Goal: Task Accomplishment & Management: Complete application form

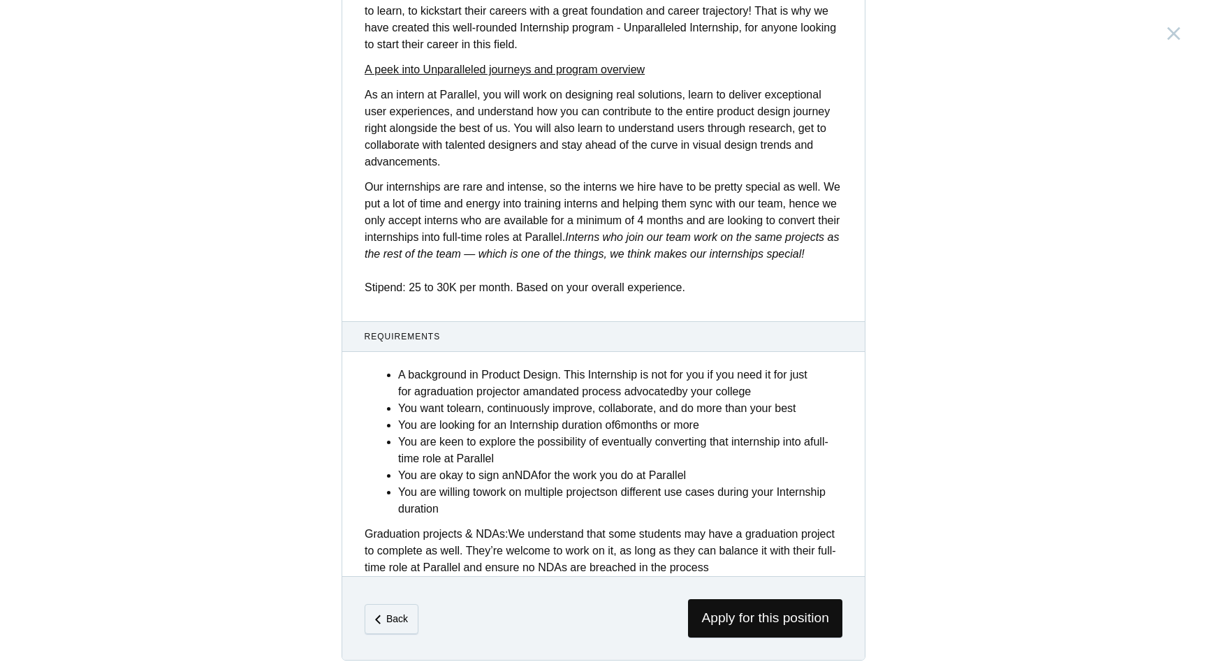
scroll to position [411, 0]
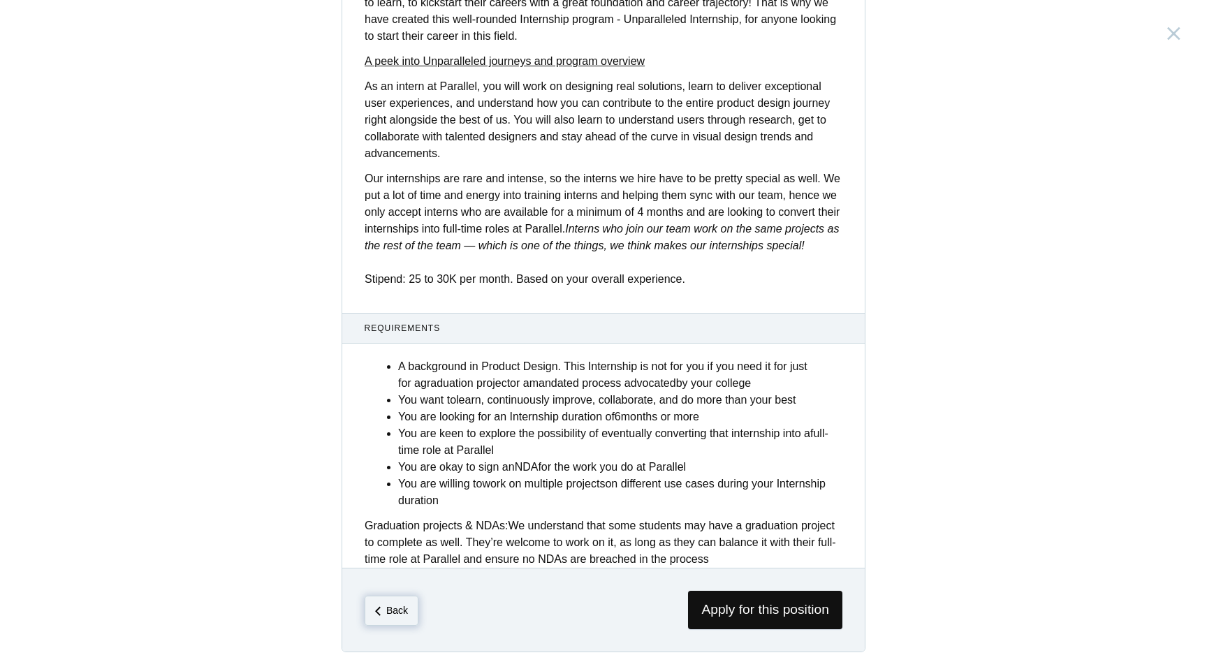
click at [400, 607] on em "Back" at bounding box center [397, 610] width 22 height 11
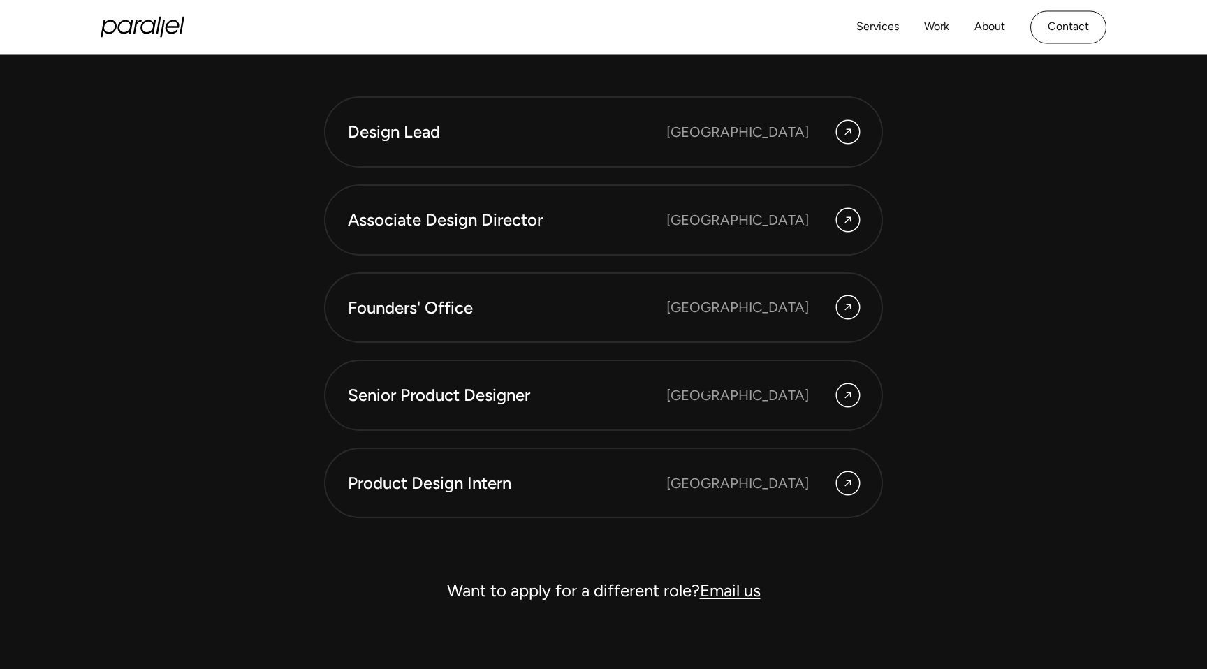
scroll to position [3888, 0]
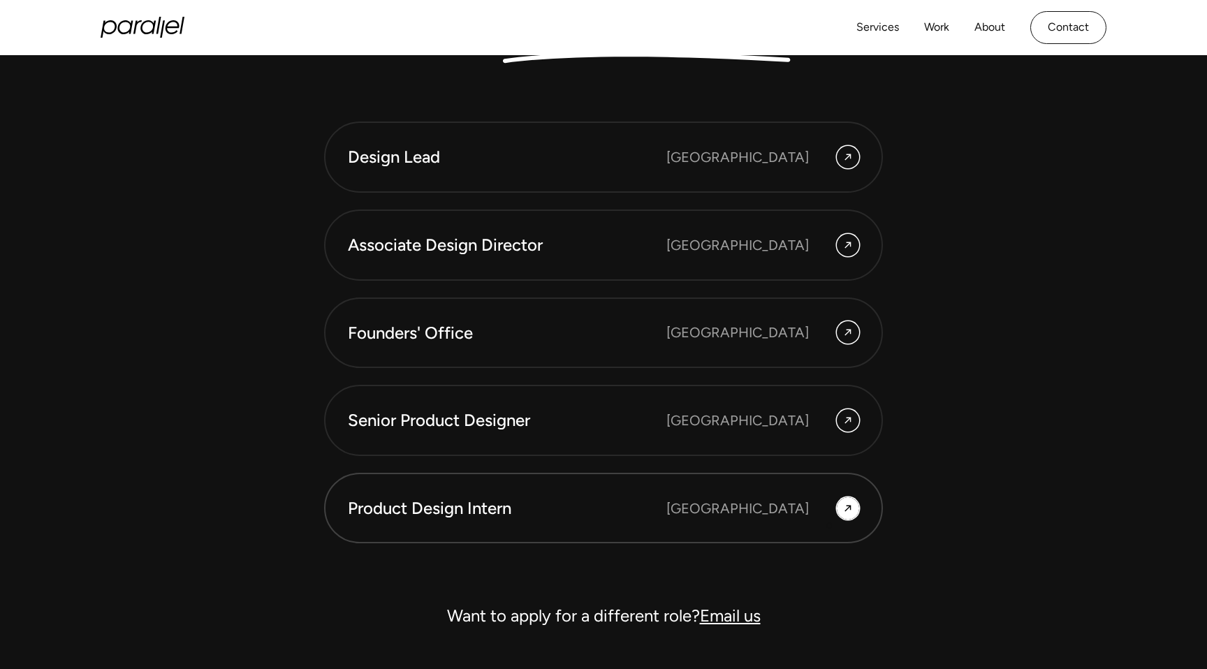
click at [831, 526] on link "Product Design Intern [GEOGRAPHIC_DATA]" at bounding box center [603, 508] width 559 height 71
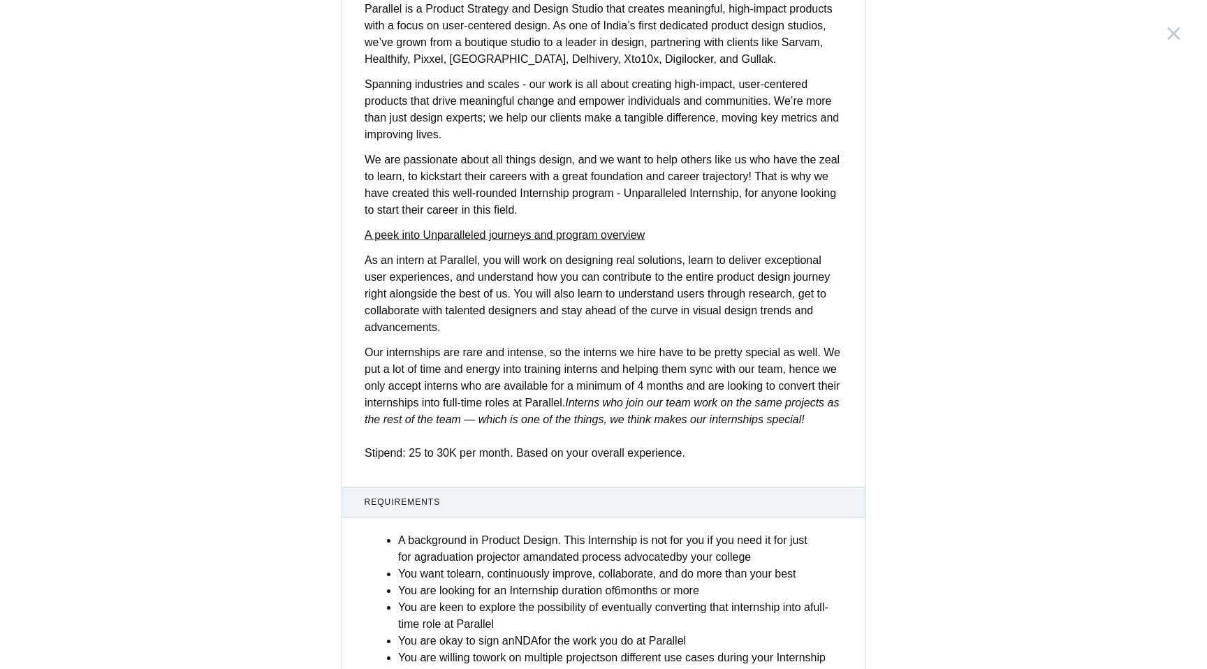
scroll to position [395, 0]
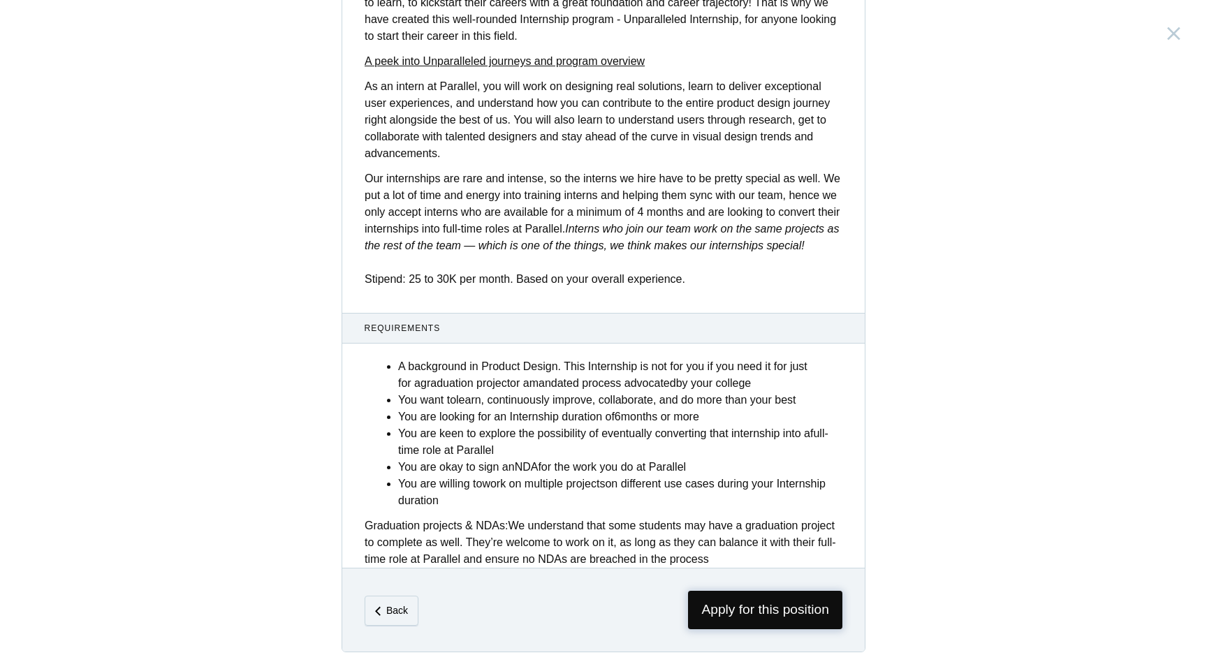
click at [705, 627] on span "Apply for this position" at bounding box center [765, 610] width 154 height 38
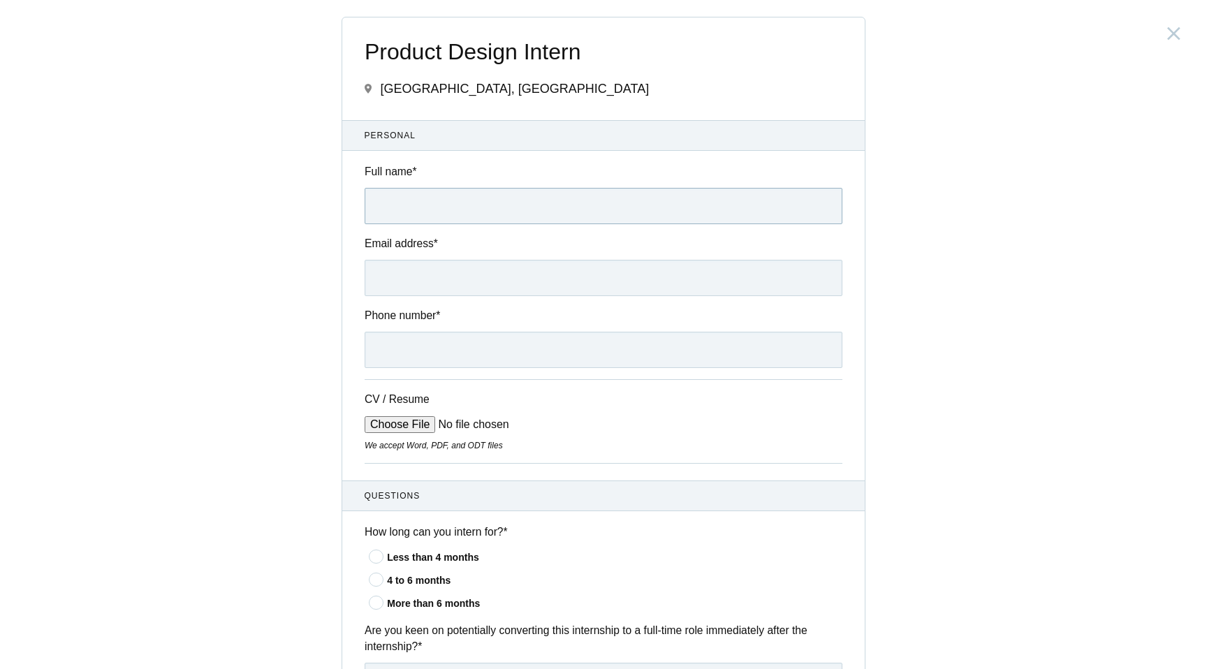
click at [483, 194] on input "Full name *" at bounding box center [604, 206] width 478 height 36
type input "[PERSON_NAME]"
click at [434, 283] on input "Email address *" at bounding box center [604, 278] width 478 height 36
type input "[EMAIL_ADDRESS][DOMAIN_NAME]"
click at [424, 359] on input "Phone number *" at bounding box center [604, 350] width 478 height 36
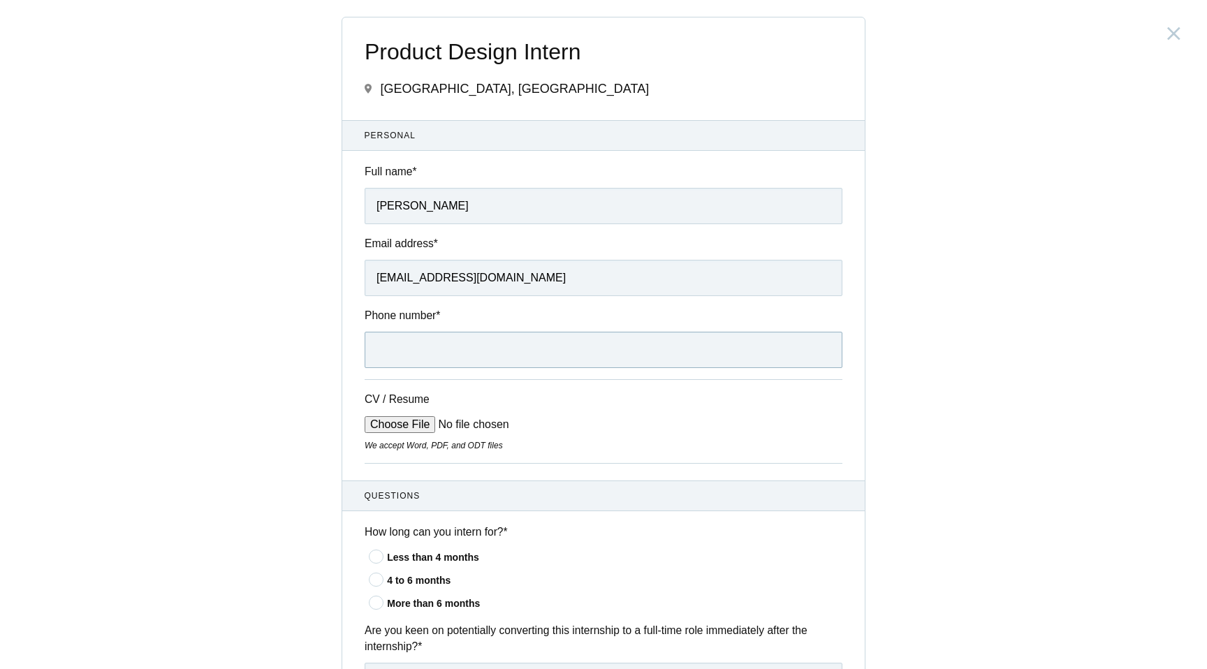
type input "[PHONE_NUMBER]"
click at [416, 425] on input "CV / Resume" at bounding box center [471, 424] width 212 height 17
type input "C:\fakepath\Ragavinodha CV.pdf"
click at [379, 581] on icon at bounding box center [377, 579] width 26 height 9
click at [0, 0] on input"] "4 to 6 months" at bounding box center [0, 0] width 0 height 0
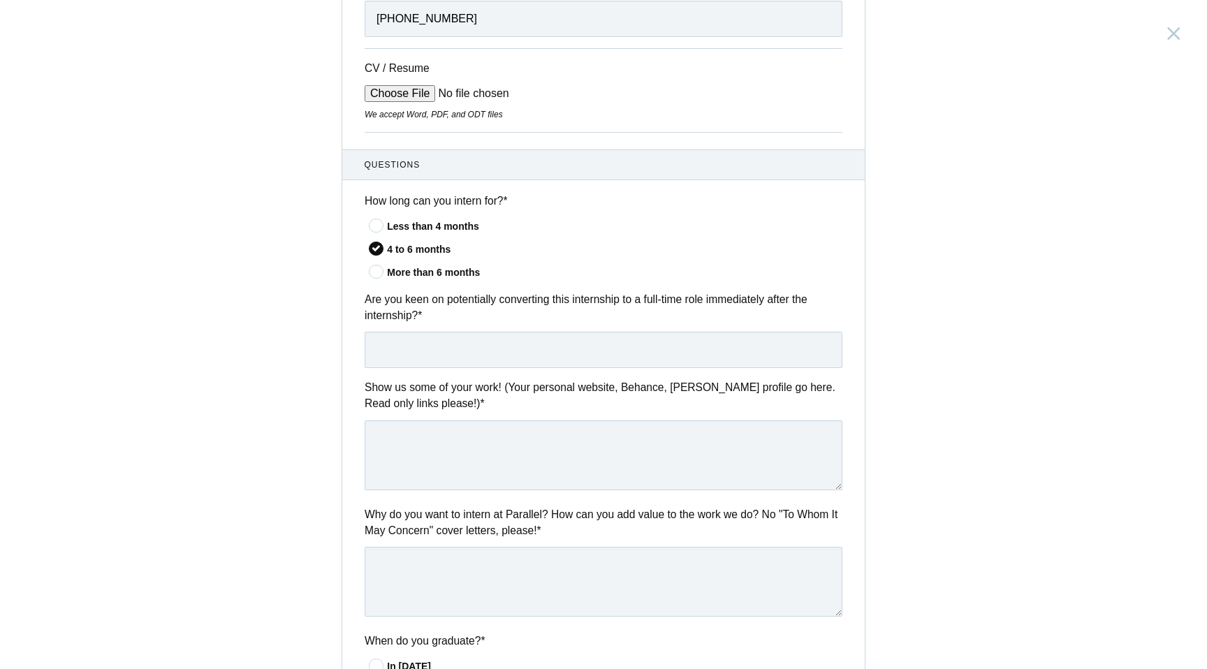
scroll to position [332, 0]
click at [438, 345] on input "text" at bounding box center [604, 349] width 478 height 36
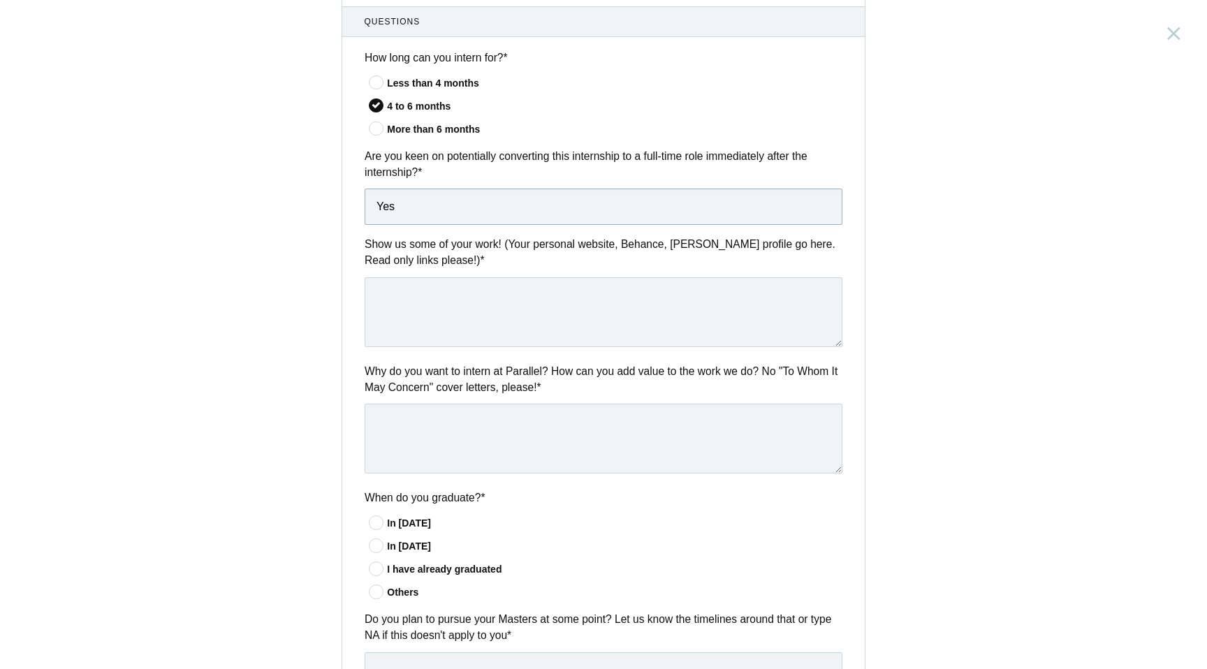
scroll to position [480, 0]
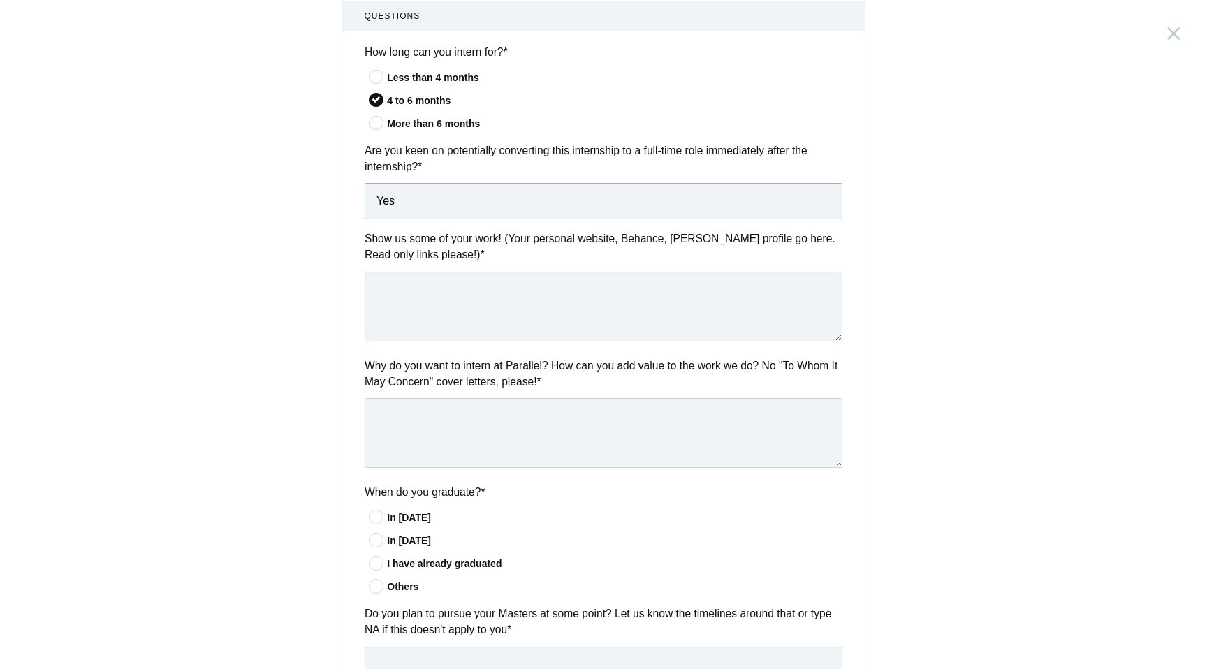
type input "Yes"
click at [539, 299] on textarea at bounding box center [604, 307] width 478 height 70
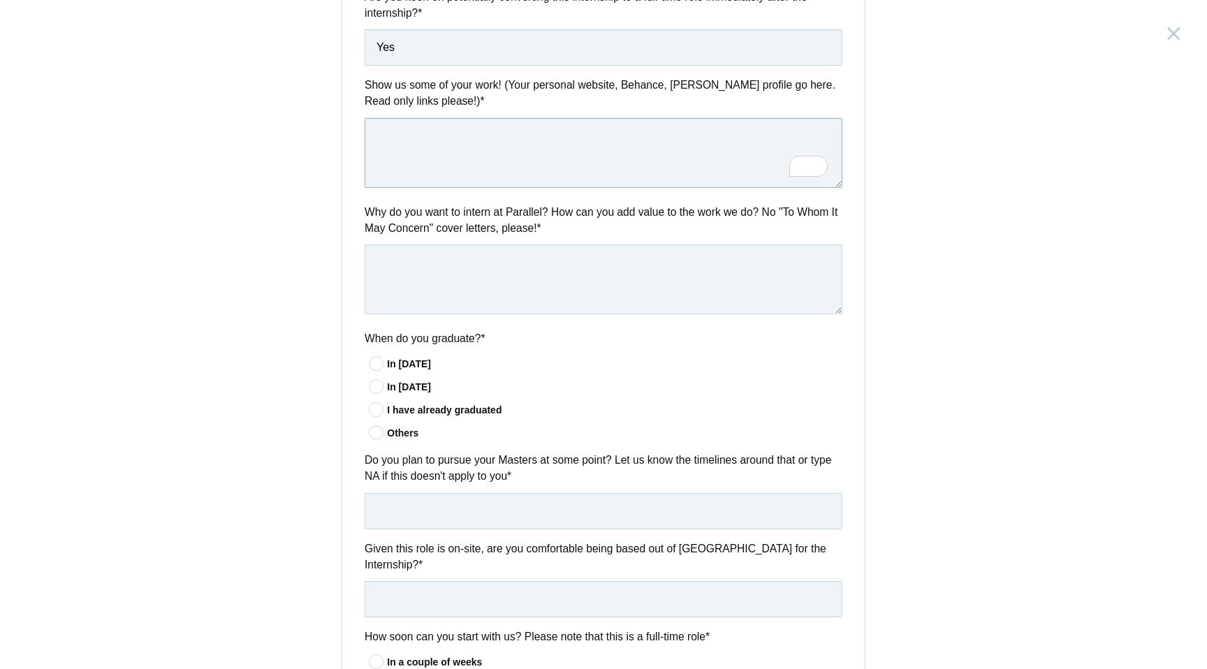
scroll to position [640, 0]
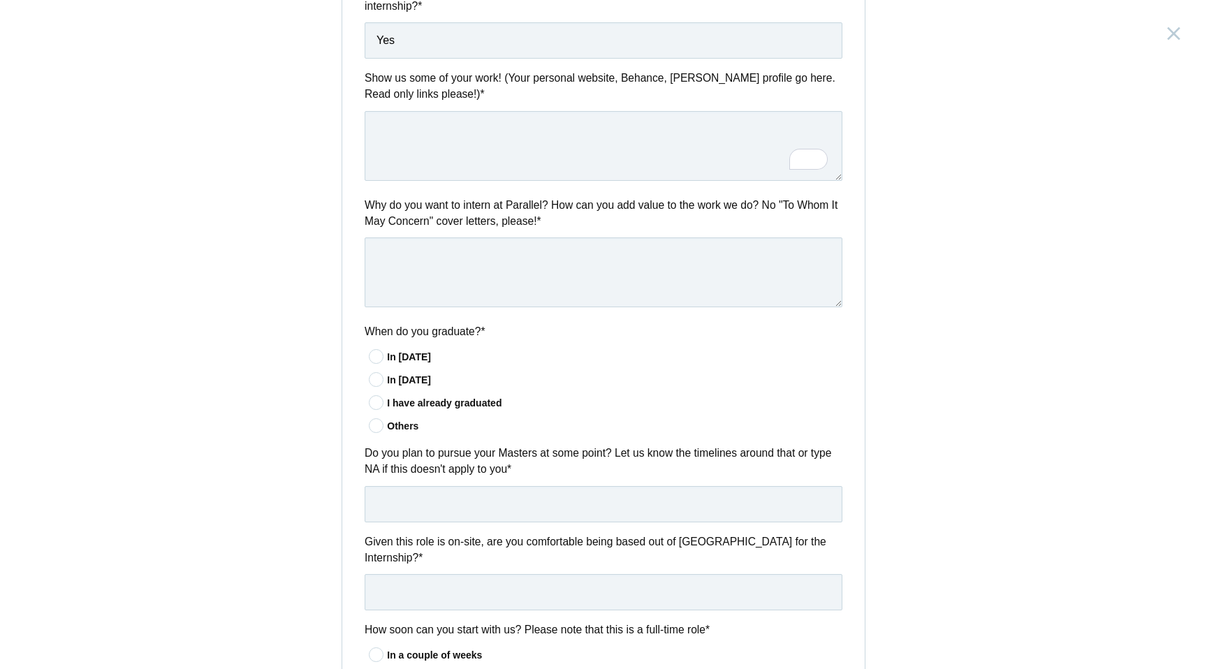
click at [402, 383] on div "In [DATE]" at bounding box center [614, 380] width 455 height 15
click at [0, 0] on input"] "In [DATE]" at bounding box center [0, 0] width 0 height 0
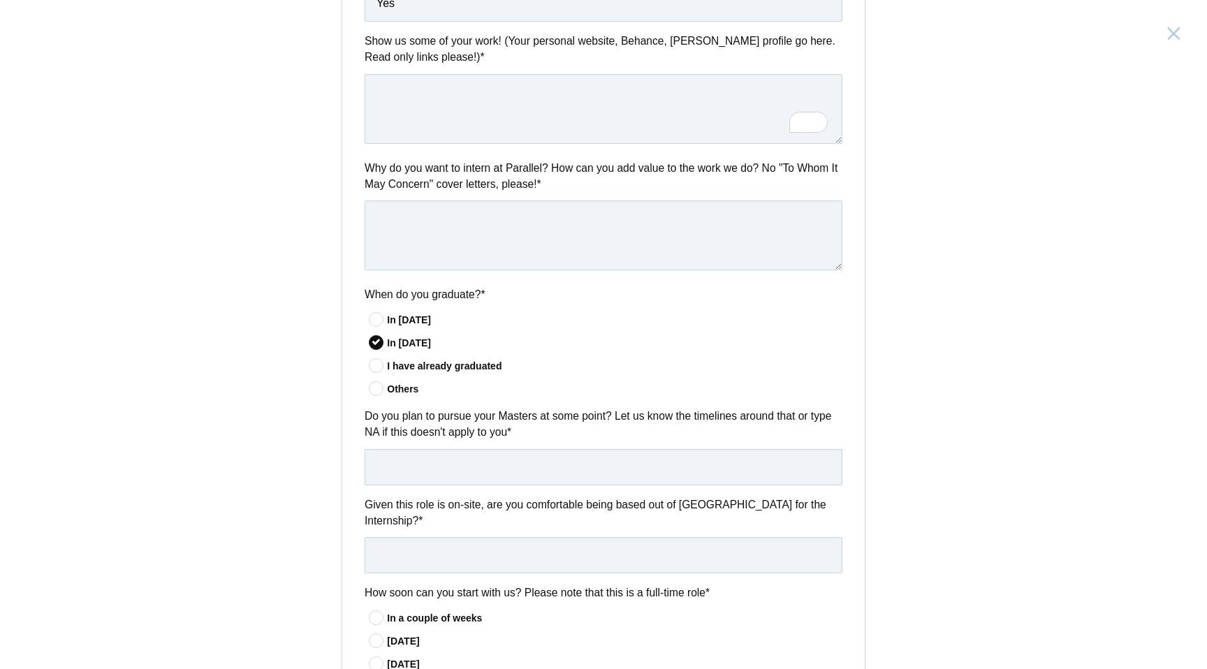
scroll to position [681, 0]
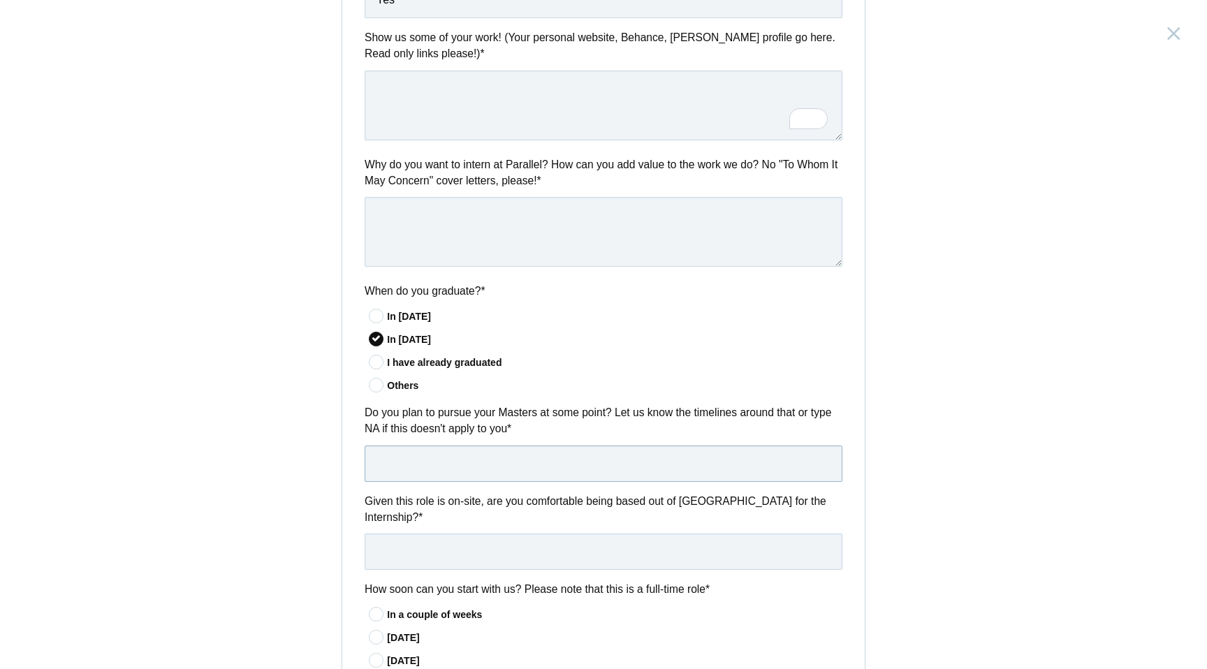
click at [429, 462] on input "text" at bounding box center [604, 464] width 478 height 36
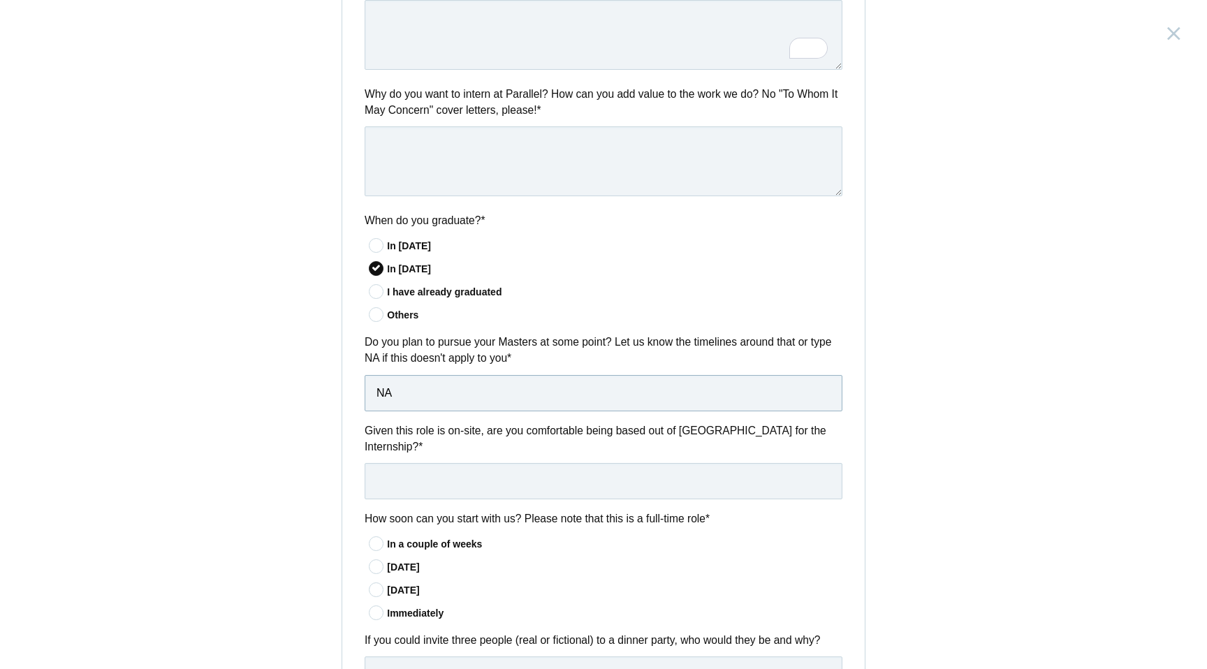
scroll to position [757, 0]
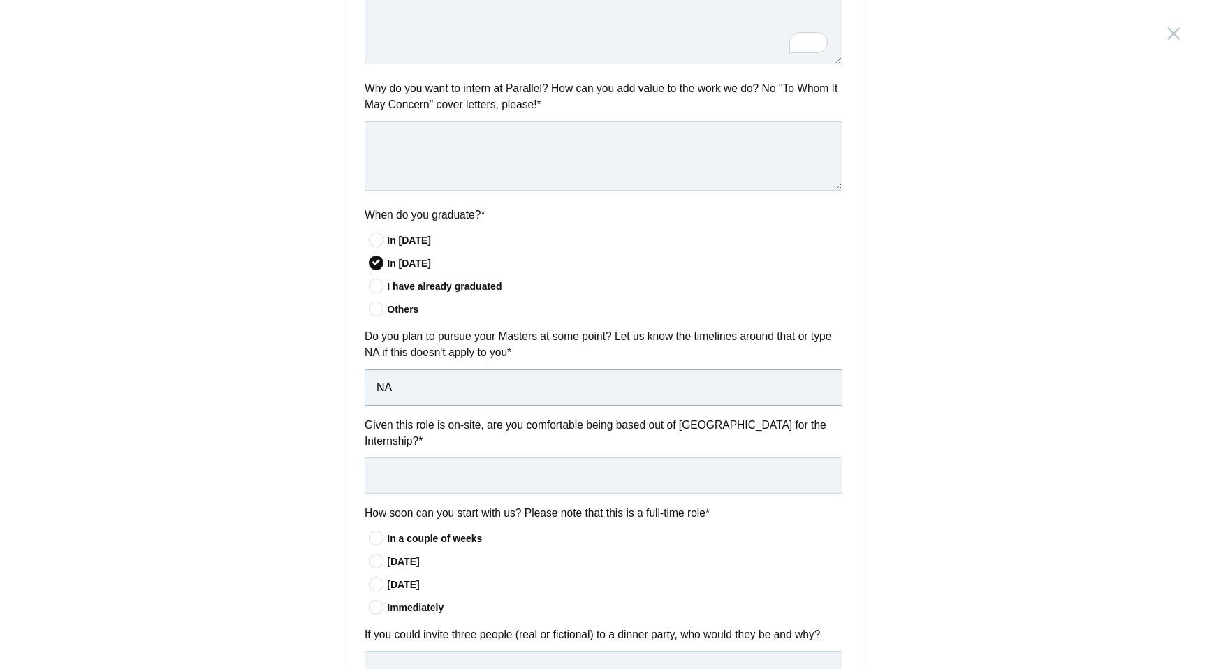
type input "NA"
click at [484, 476] on input "text" at bounding box center [604, 475] width 478 height 36
type input "Yes"
click at [425, 559] on div "[DATE]" at bounding box center [614, 562] width 455 height 15
click at [0, 0] on input"] "[DATE]" at bounding box center [0, 0] width 0 height 0
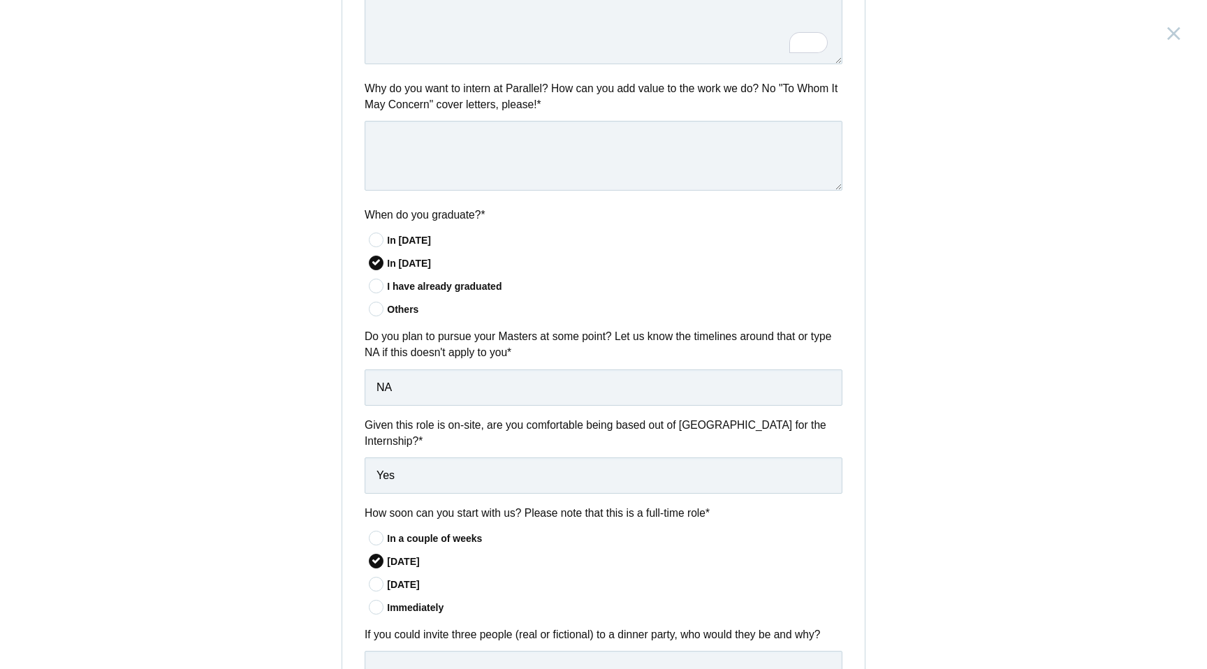
click at [374, 561] on icon at bounding box center [376, 561] width 9 height 0
click at [0, 0] on input"] "[DATE]" at bounding box center [0, 0] width 0 height 0
click at [371, 589] on icon at bounding box center [377, 584] width 26 height 9
click at [0, 0] on input"] "[DATE]" at bounding box center [0, 0] width 0 height 0
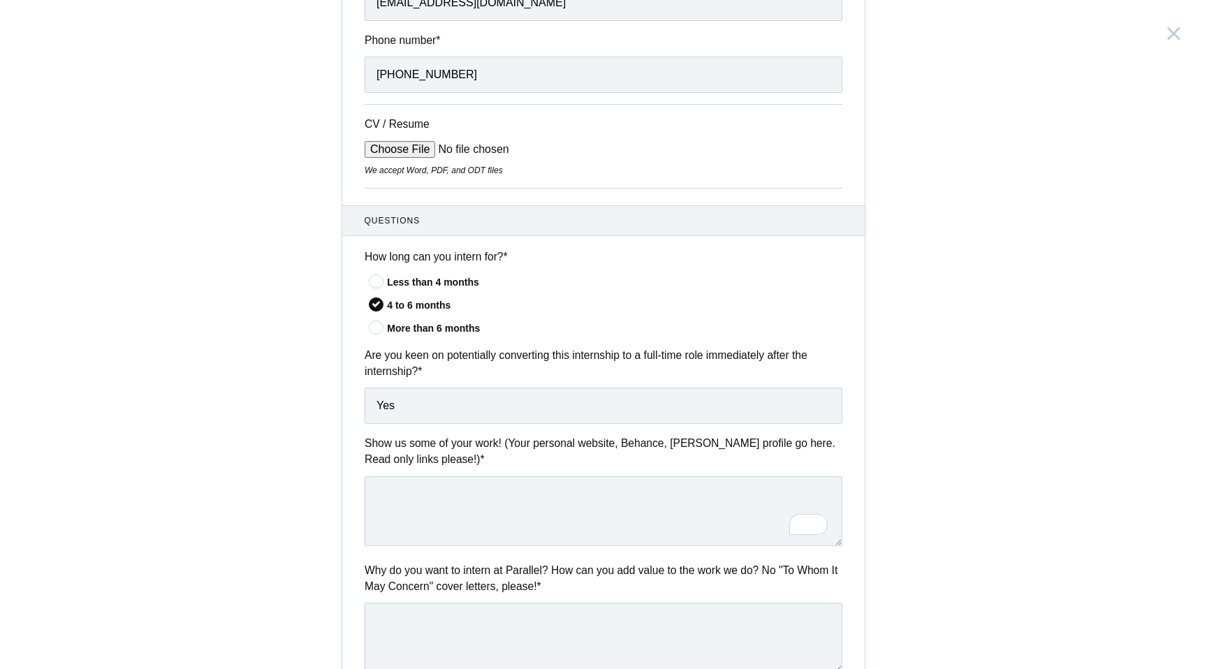
scroll to position [284, 0]
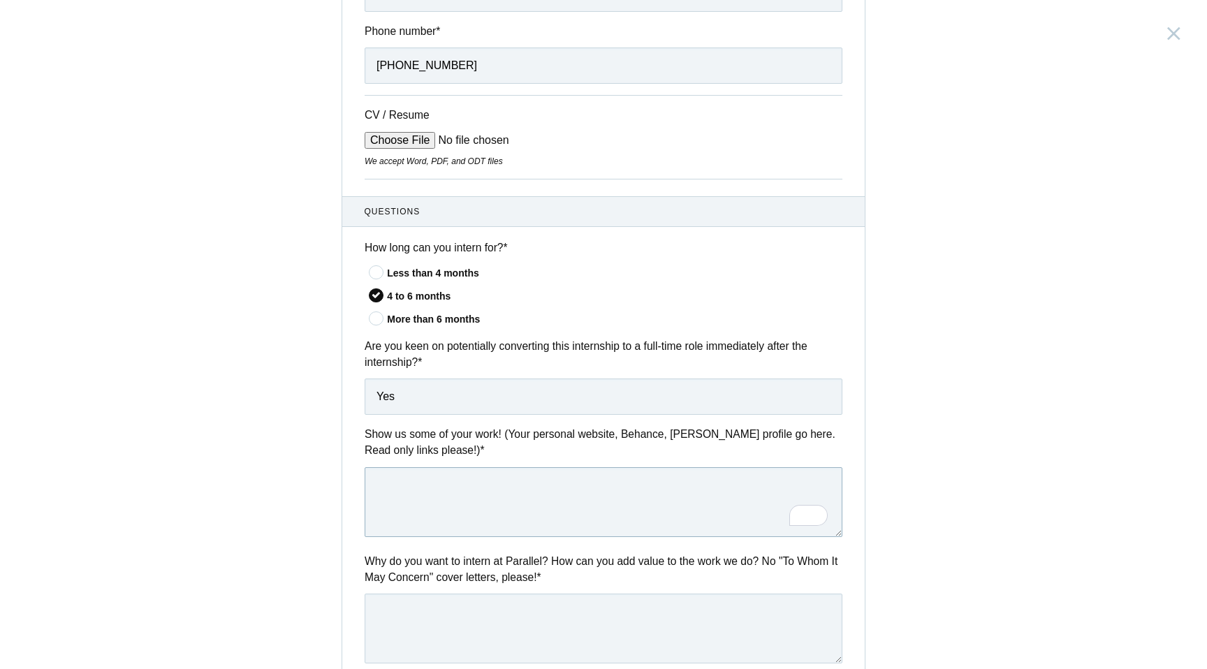
click at [411, 499] on textarea "To enrich screen reader interactions, please activate Accessibility in Grammarl…" at bounding box center [604, 502] width 478 height 70
paste textarea "[URL][DOMAIN_NAME]"
type textarea "[URL][DOMAIN_NAME]"
click at [466, 599] on textarea "To enrich screen reader interactions, please activate Accessibility in Grammarl…" at bounding box center [604, 629] width 478 height 70
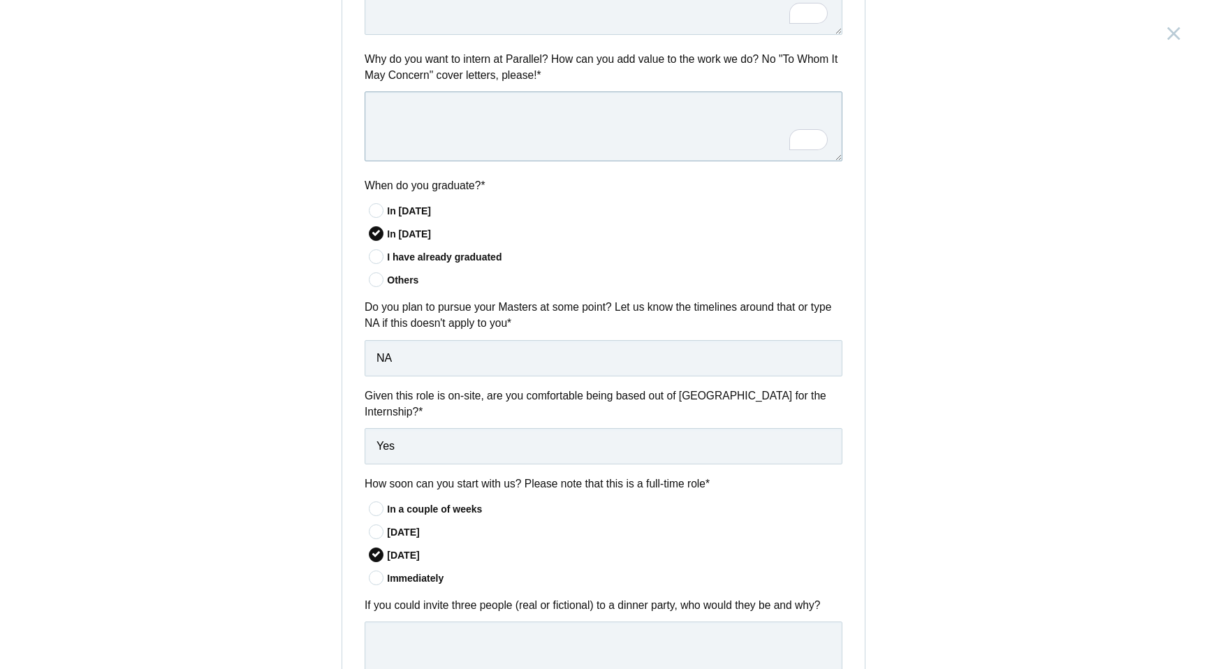
scroll to position [957, 0]
